Goal: Communication & Community: Ask a question

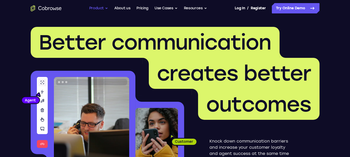
click at [98, 9] on button "Product" at bounding box center [98, 8] width 19 height 10
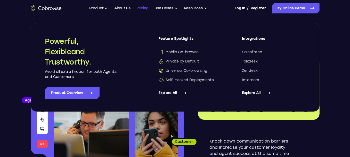
click at [147, 6] on link "Pricing" at bounding box center [142, 8] width 12 height 10
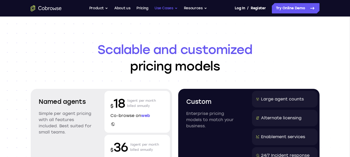
click at [170, 8] on button "Use Cases" at bounding box center [165, 8] width 23 height 10
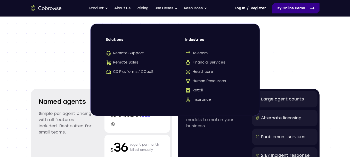
click at [303, 9] on link "Try Online Demo" at bounding box center [296, 8] width 48 height 10
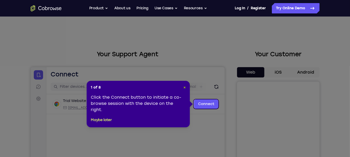
drag, startPoint x: 185, startPoint y: 87, endPoint x: 151, endPoint y: 36, distance: 61.3
click at [185, 87] on span "×" at bounding box center [184, 87] width 2 height 4
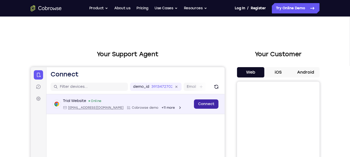
click at [213, 103] on link "Connect" at bounding box center [206, 103] width 24 height 9
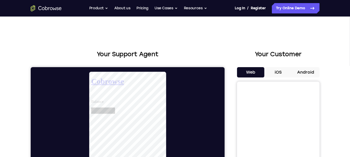
scroll to position [26, 0]
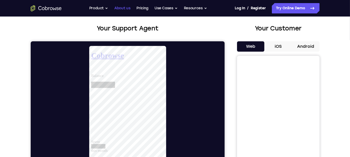
click at [126, 7] on link "About us" at bounding box center [122, 8] width 16 height 10
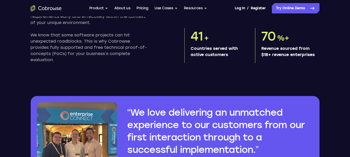
scroll to position [412, 0]
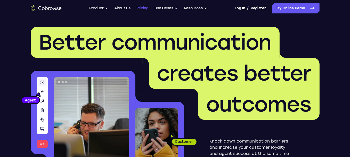
click at [142, 9] on link "Pricing" at bounding box center [142, 8] width 12 height 10
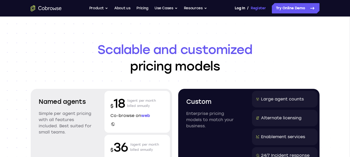
click at [252, 6] on link "Register" at bounding box center [257, 8] width 15 height 10
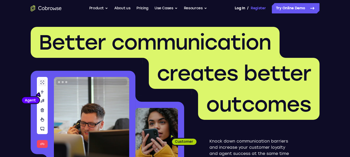
click at [254, 9] on link "Register" at bounding box center [257, 8] width 15 height 10
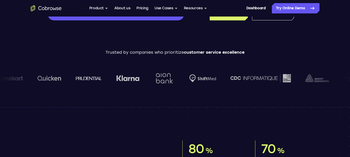
scroll to position [77, 0]
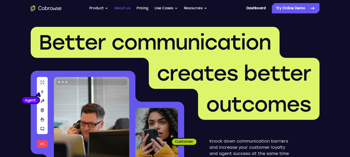
click at [122, 9] on link "About us" at bounding box center [122, 8] width 16 height 10
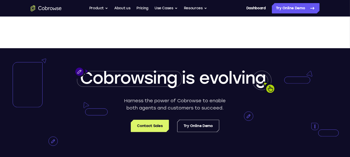
scroll to position [902, 0]
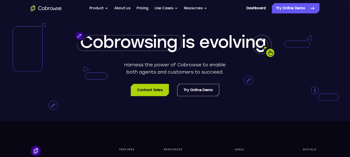
click at [147, 96] on link "Contact Sales" at bounding box center [150, 90] width 38 height 12
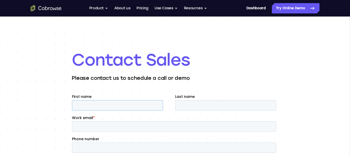
click at [137, 104] on input "First name" at bounding box center [117, 105] width 91 height 10
type input "Johnny"
click at [209, 104] on input "Last name" at bounding box center [225, 105] width 101 height 10
type input "Terfehr"
click at [136, 125] on input "Work email *" at bounding box center [174, 126] width 204 height 10
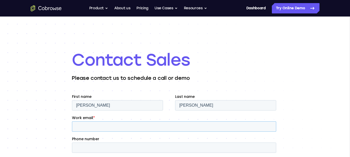
type input "jterfehr@eastvaleca.gov"
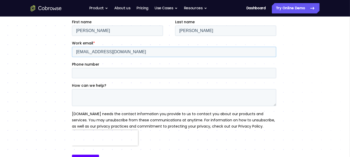
scroll to position [77, 0]
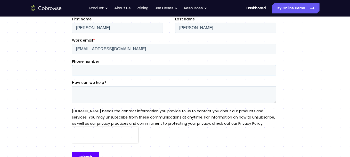
click at [124, 66] on input "Phone number" at bounding box center [174, 70] width 204 height 10
type input "19517034482"
click at [136, 91] on textarea "How can we help?" at bounding box center [174, 94] width 204 height 17
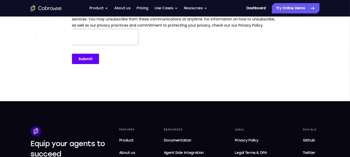
scroll to position [180, 0]
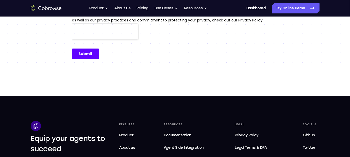
type textarea "I just want the ability to send a customer a link which will then allow my agen…"
click at [91, 54] on input "Submit" at bounding box center [85, 54] width 27 height 10
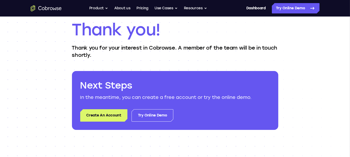
scroll to position [26, 0]
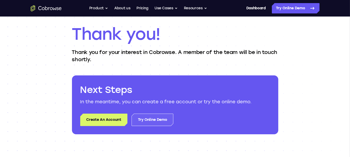
click at [151, 121] on link "Try Online Demo" at bounding box center [152, 119] width 42 height 12
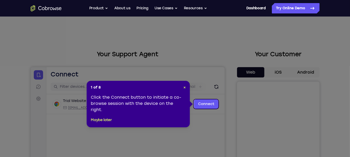
click at [321, 55] on icon at bounding box center [177, 78] width 354 height 157
